Goal: Communication & Community: Ask a question

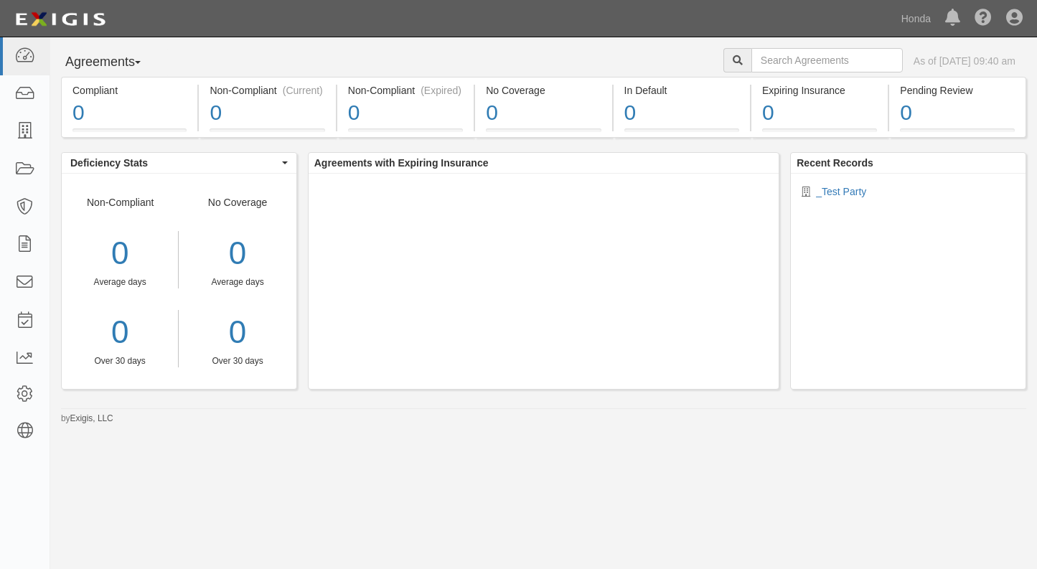
click at [623, 63] on div "Agreements Parties Agreements Coverages As of Oct 09, 2025 09:40 am" at bounding box center [543, 62] width 986 height 29
click at [27, 120] on link at bounding box center [24, 132] width 49 height 38
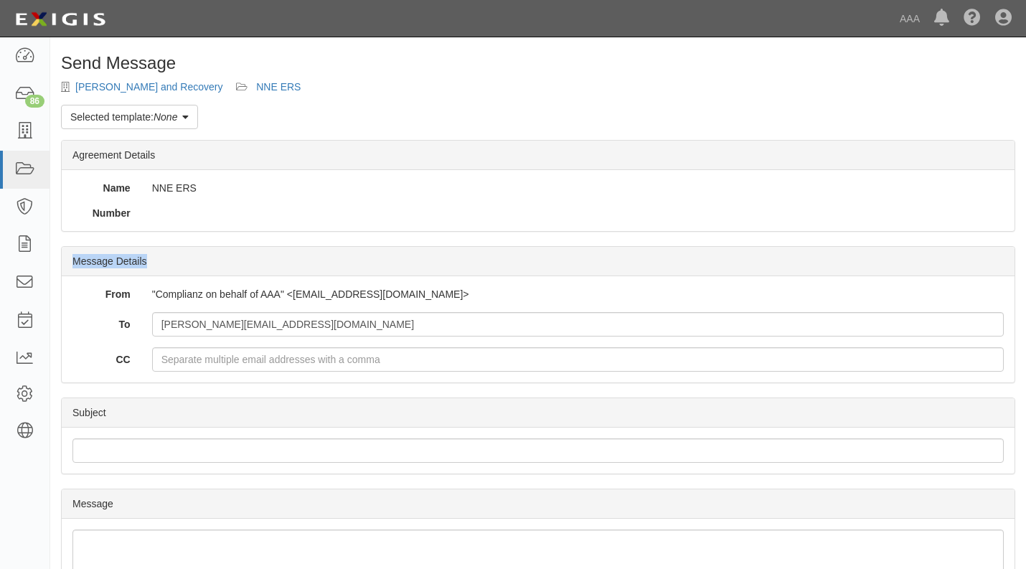
click at [778, 115] on div "Send Message [PERSON_NAME] and Recovery NNE ERS Selected template: None Cancell…" at bounding box center [538, 440] width 976 height 773
